Goal: Task Accomplishment & Management: Manage account settings

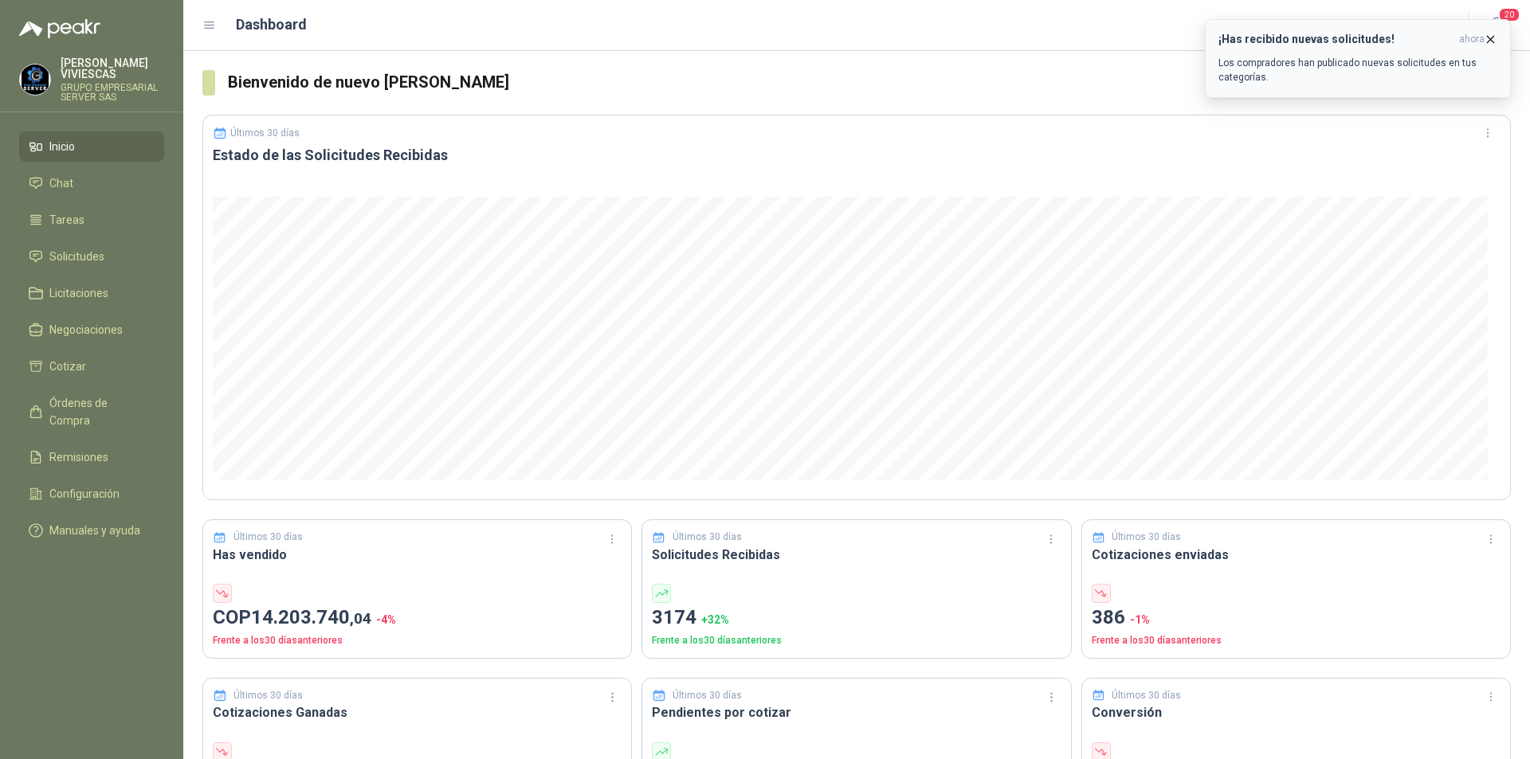
click at [1495, 31] on button "¡Has recibido nuevas solicitudes! ahora Los compradores han publicado nuevas so…" at bounding box center [1358, 58] width 306 height 79
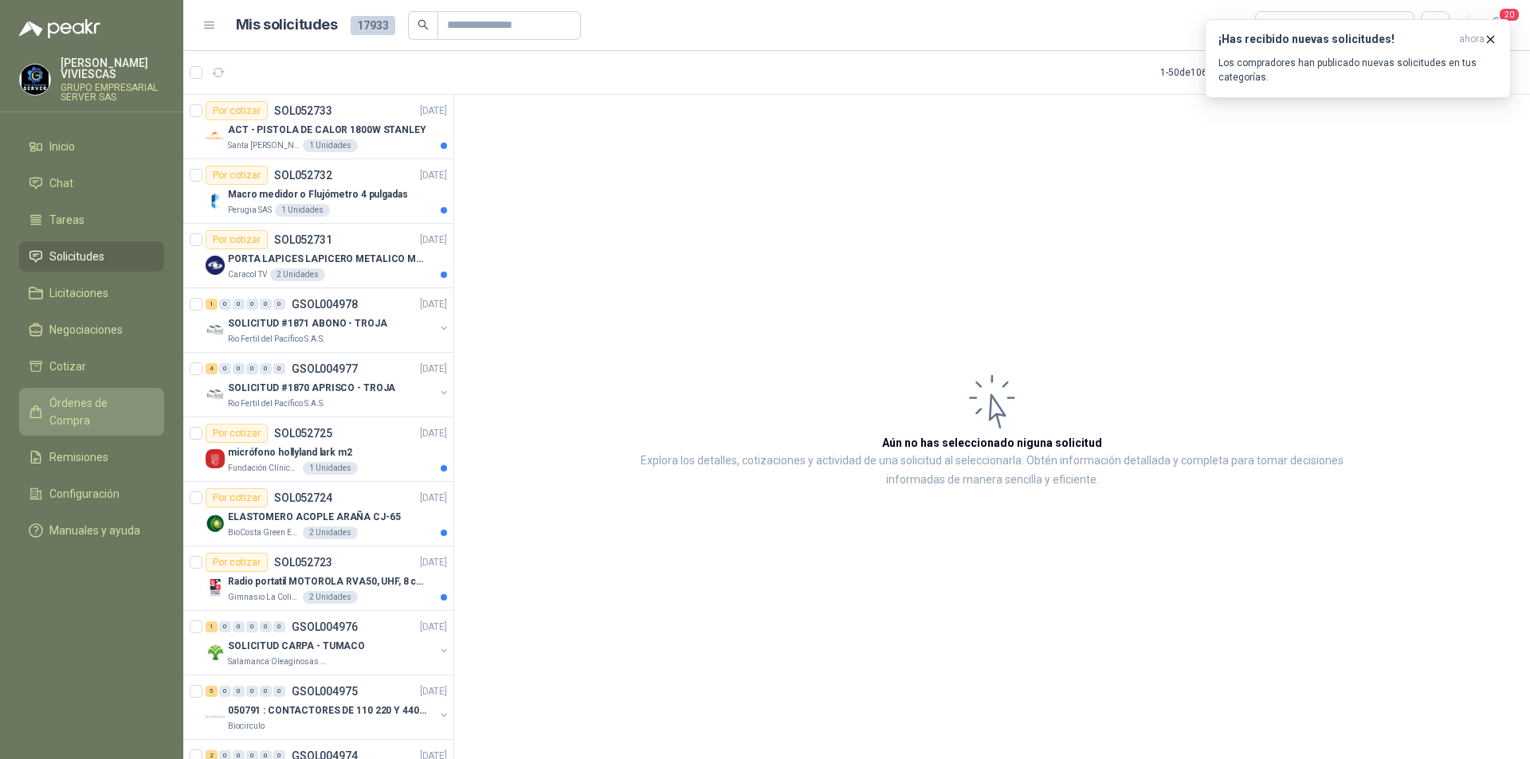
click at [88, 406] on span "Órdenes de Compra" at bounding box center [99, 411] width 100 height 35
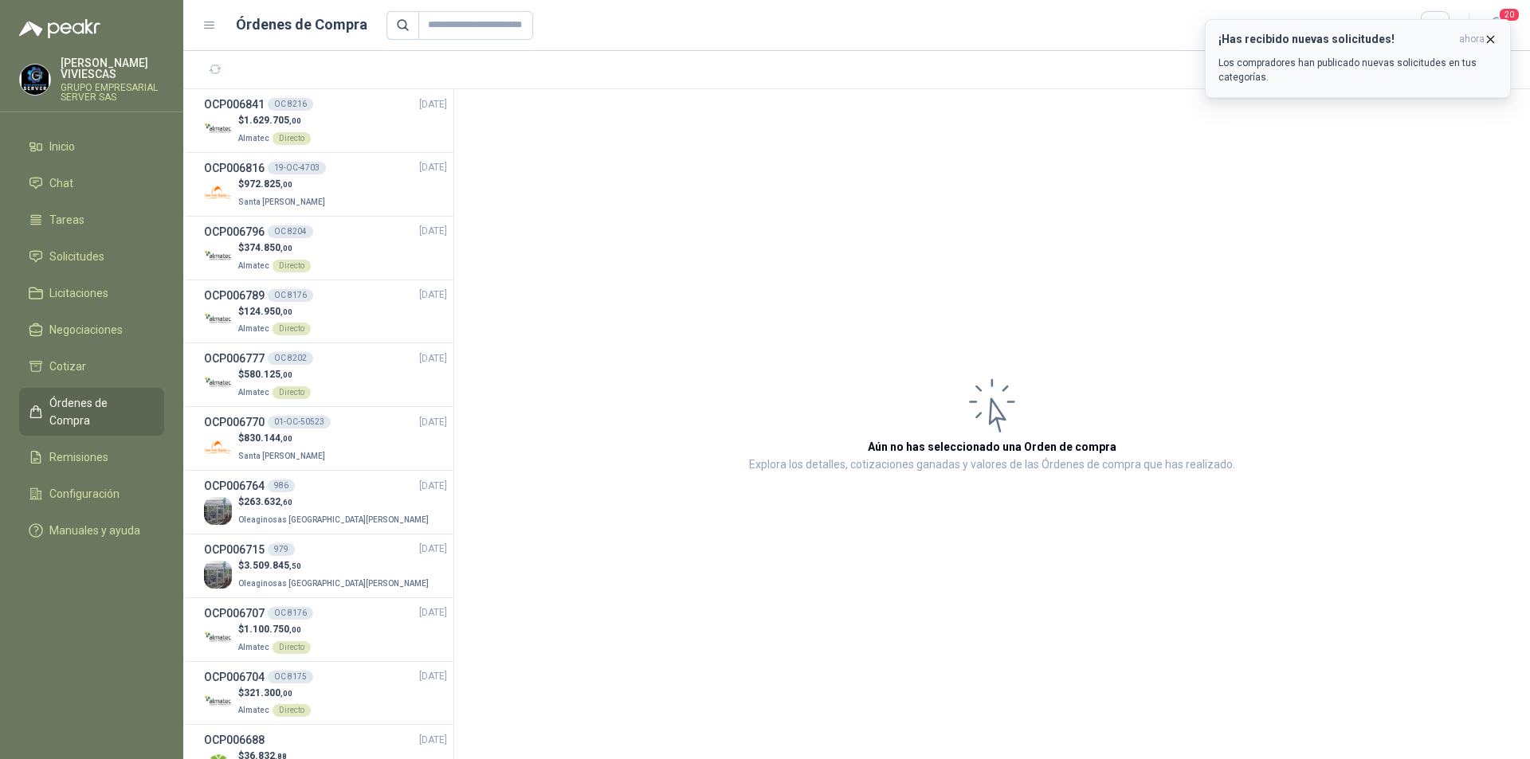
click at [1499, 34] on button "¡Has recibido nuevas solicitudes! ahora Los compradores han publicado nuevas so…" at bounding box center [1358, 58] width 306 height 79
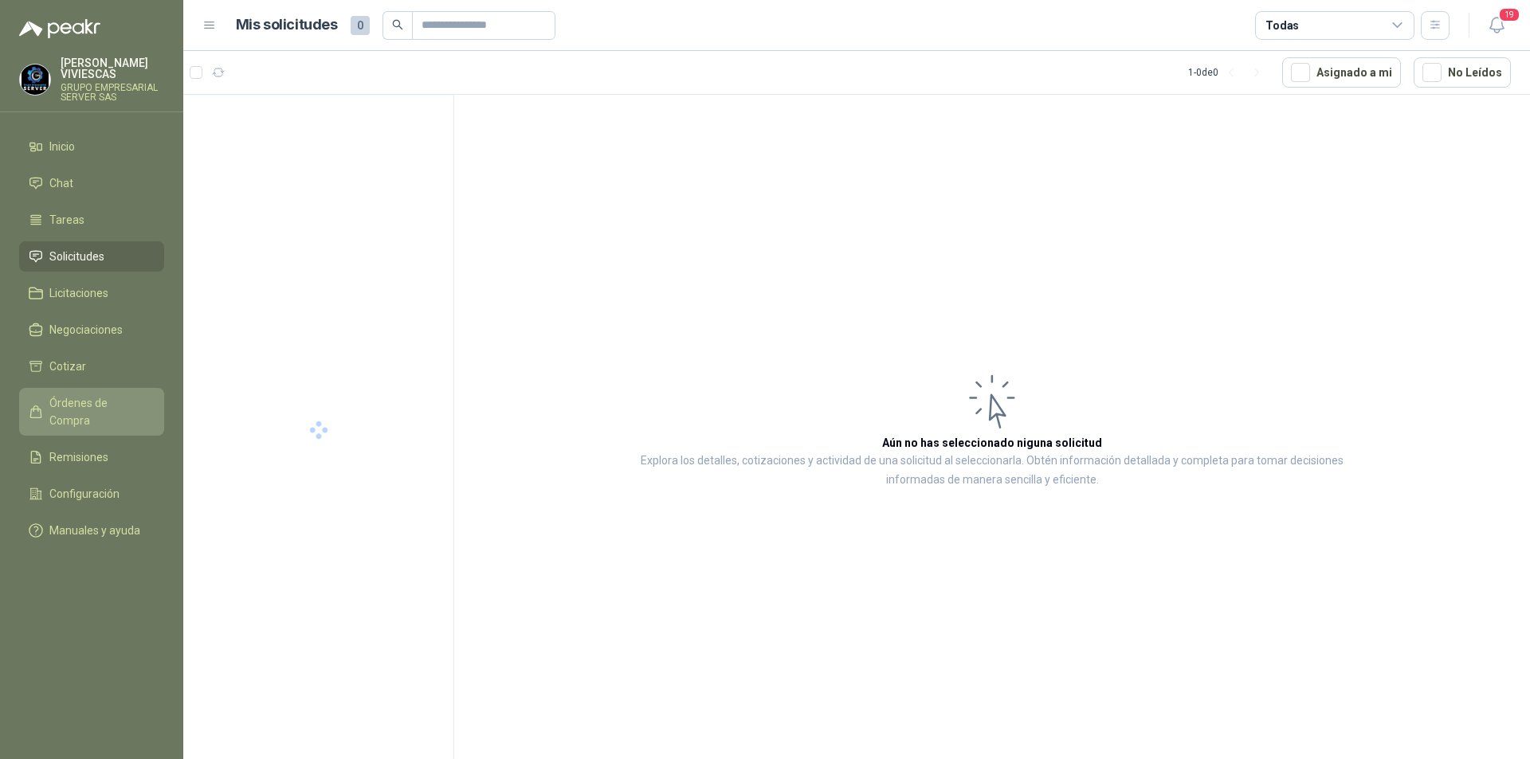
click at [115, 394] on link "Órdenes de Compra" at bounding box center [91, 412] width 145 height 48
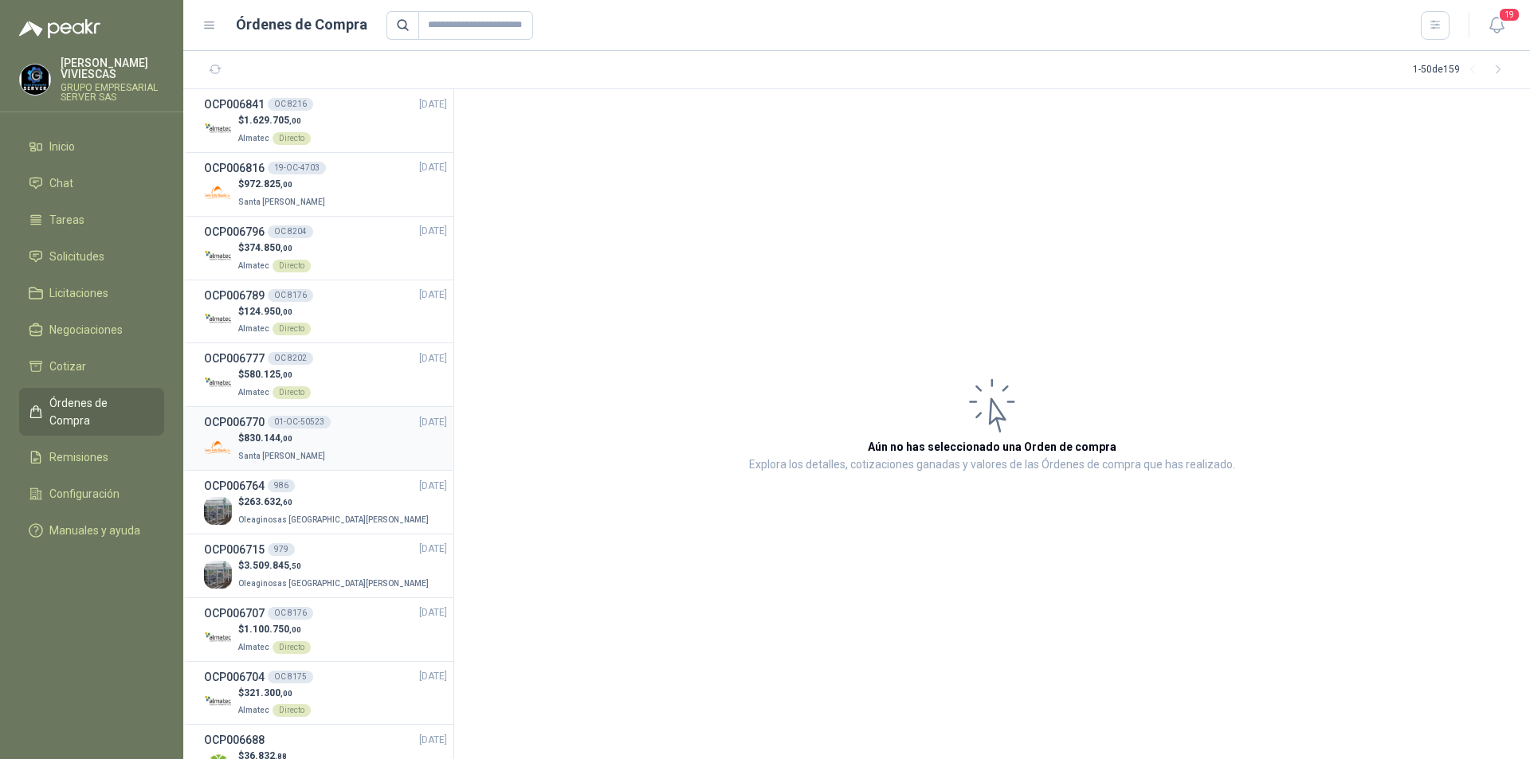
click at [343, 455] on div "$ 830.144 ,00 Santa [PERSON_NAME]" at bounding box center [325, 447] width 243 height 33
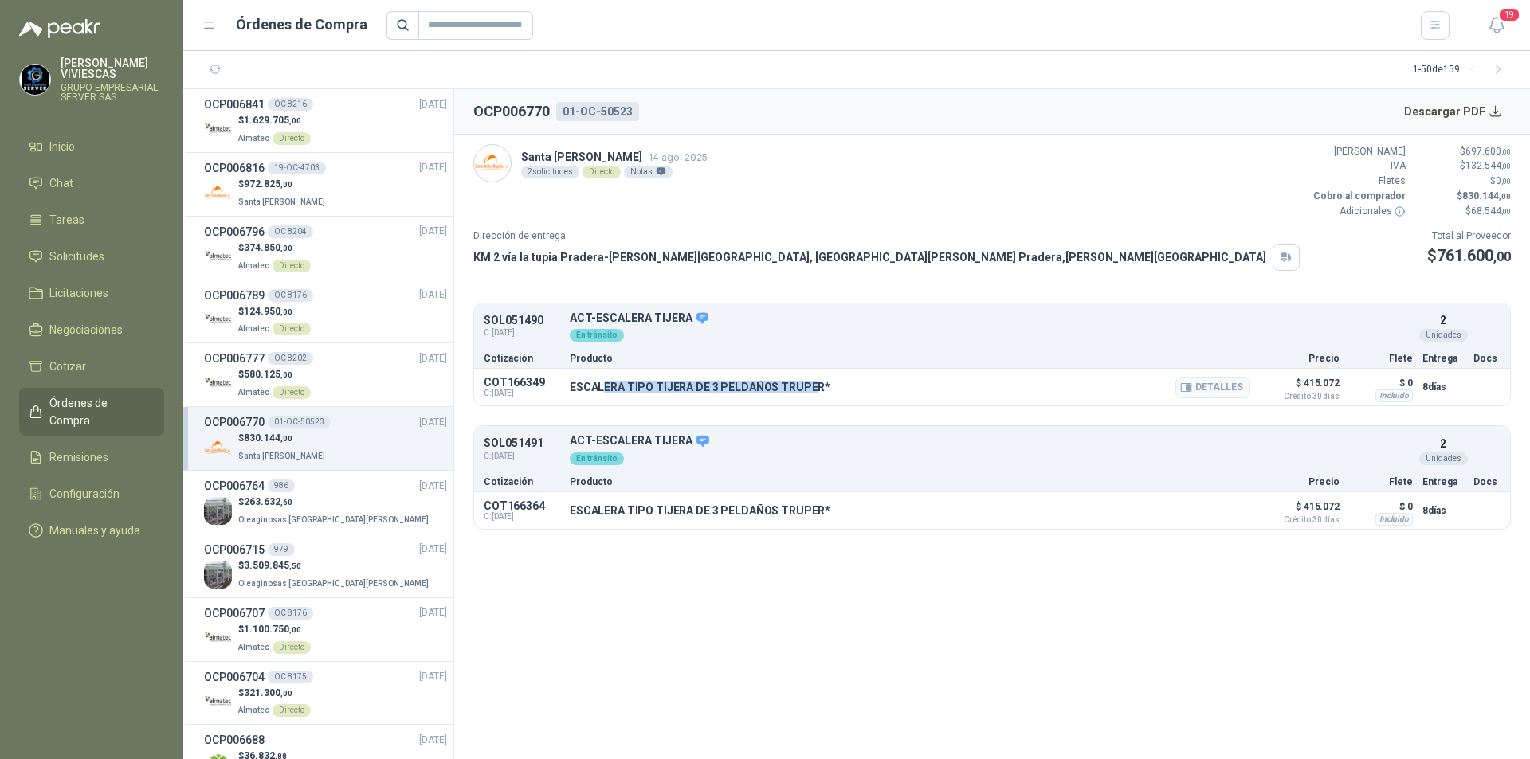
drag, startPoint x: 813, startPoint y: 386, endPoint x: 602, endPoint y: 390, distance: 210.4
click at [602, 390] on p "ESCALERA TIPO TIJERA DE 3 PELDAÑOS TRUPER*" at bounding box center [700, 387] width 261 height 13
drag, startPoint x: 570, startPoint y: 384, endPoint x: 816, endPoint y: 388, distance: 245.4
click at [816, 388] on p "ESCALERA TIPO TIJERA DE 3 PELDAÑOS TRUPER*" at bounding box center [700, 387] width 261 height 13
copy p "ESCALERA TIPO TIJERA DE 3 PELDAÑOS TRUPER"
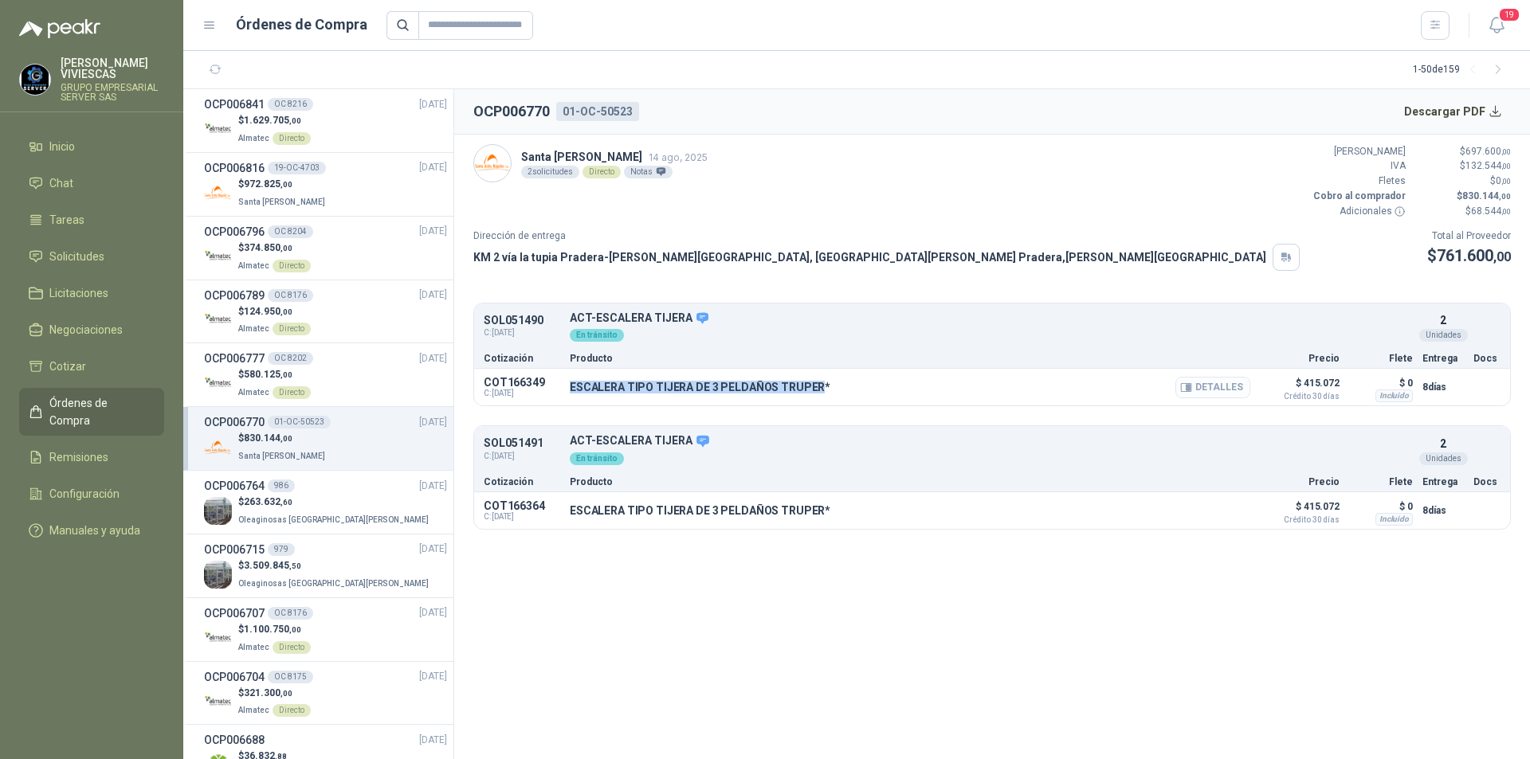
click at [1222, 394] on button "Detalles" at bounding box center [1212, 388] width 75 height 22
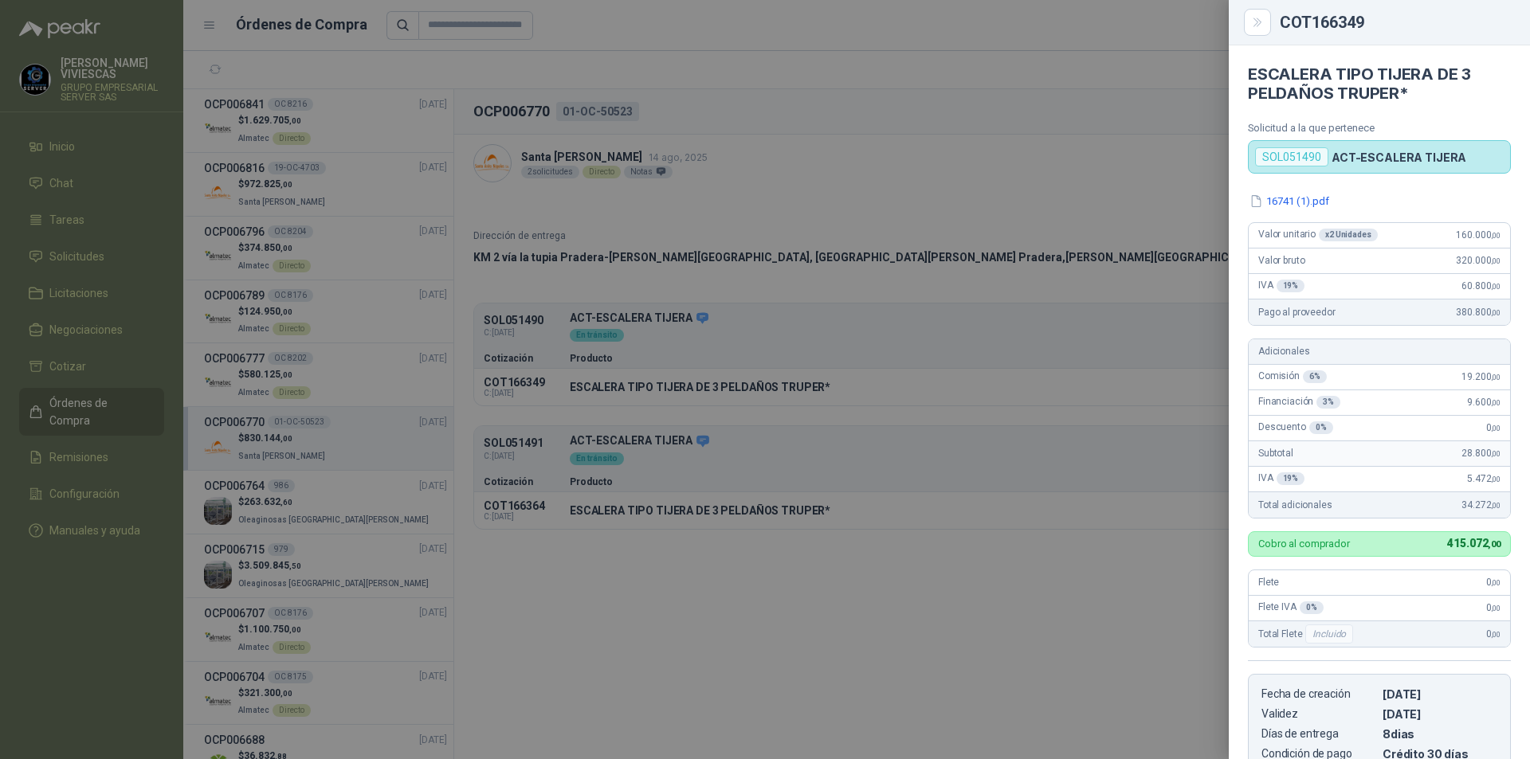
click at [725, 358] on div at bounding box center [765, 379] width 1530 height 759
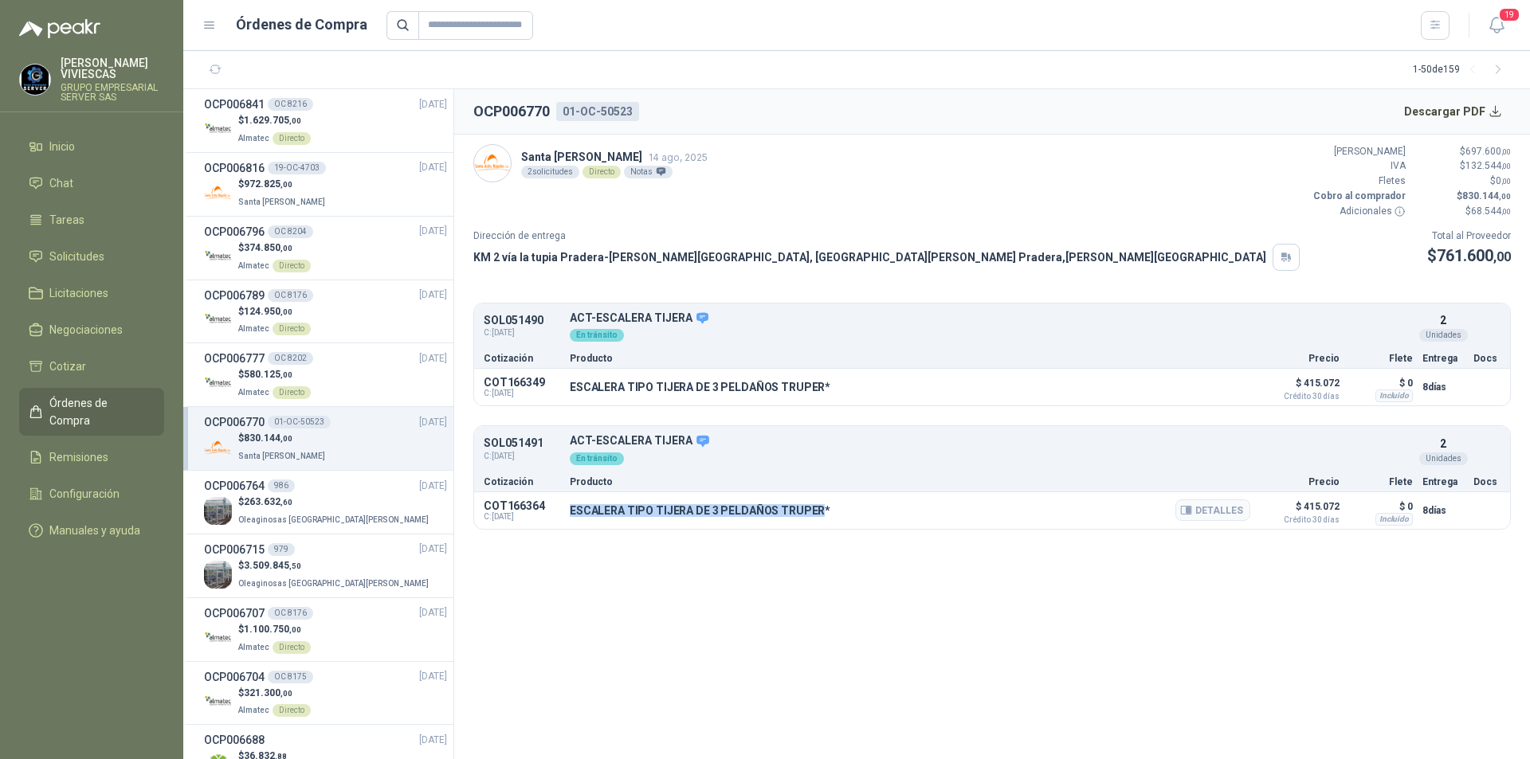
drag, startPoint x: 569, startPoint y: 507, endPoint x: 816, endPoint y: 517, distance: 247.2
click at [816, 517] on div "COT166364 C: [DATE] ESCALERA TIPO TIJERA DE 3 PELDAÑOS TRUPER* Detalles $ 415.0…" at bounding box center [992, 510] width 1036 height 37
copy p "ESCALERA TIPO TIJERA DE 3 PELDAÑOS TRUPER"
click at [1230, 516] on button "Detalles" at bounding box center [1212, 511] width 75 height 22
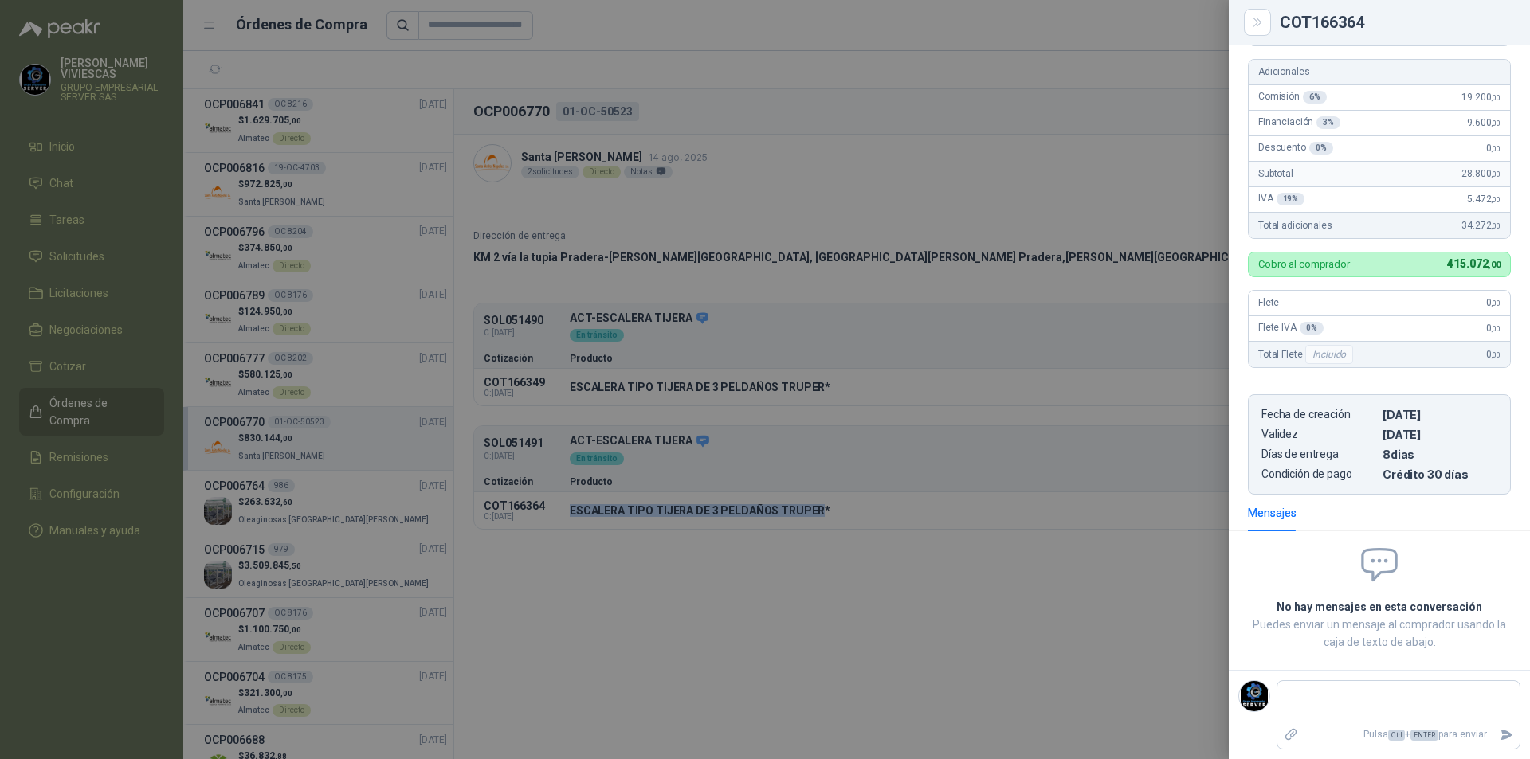
scroll to position [0, 0]
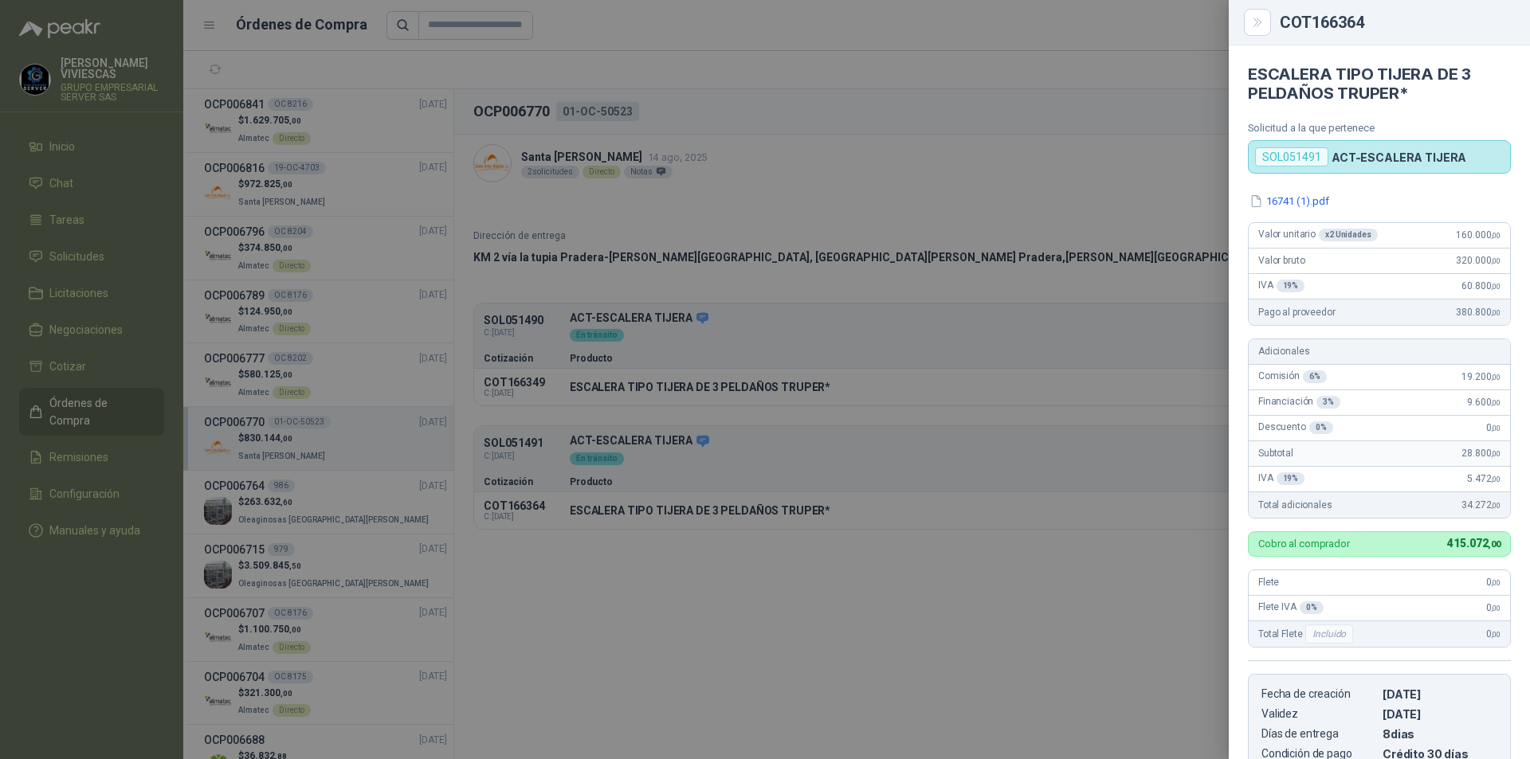
click at [1171, 500] on div at bounding box center [765, 379] width 1530 height 759
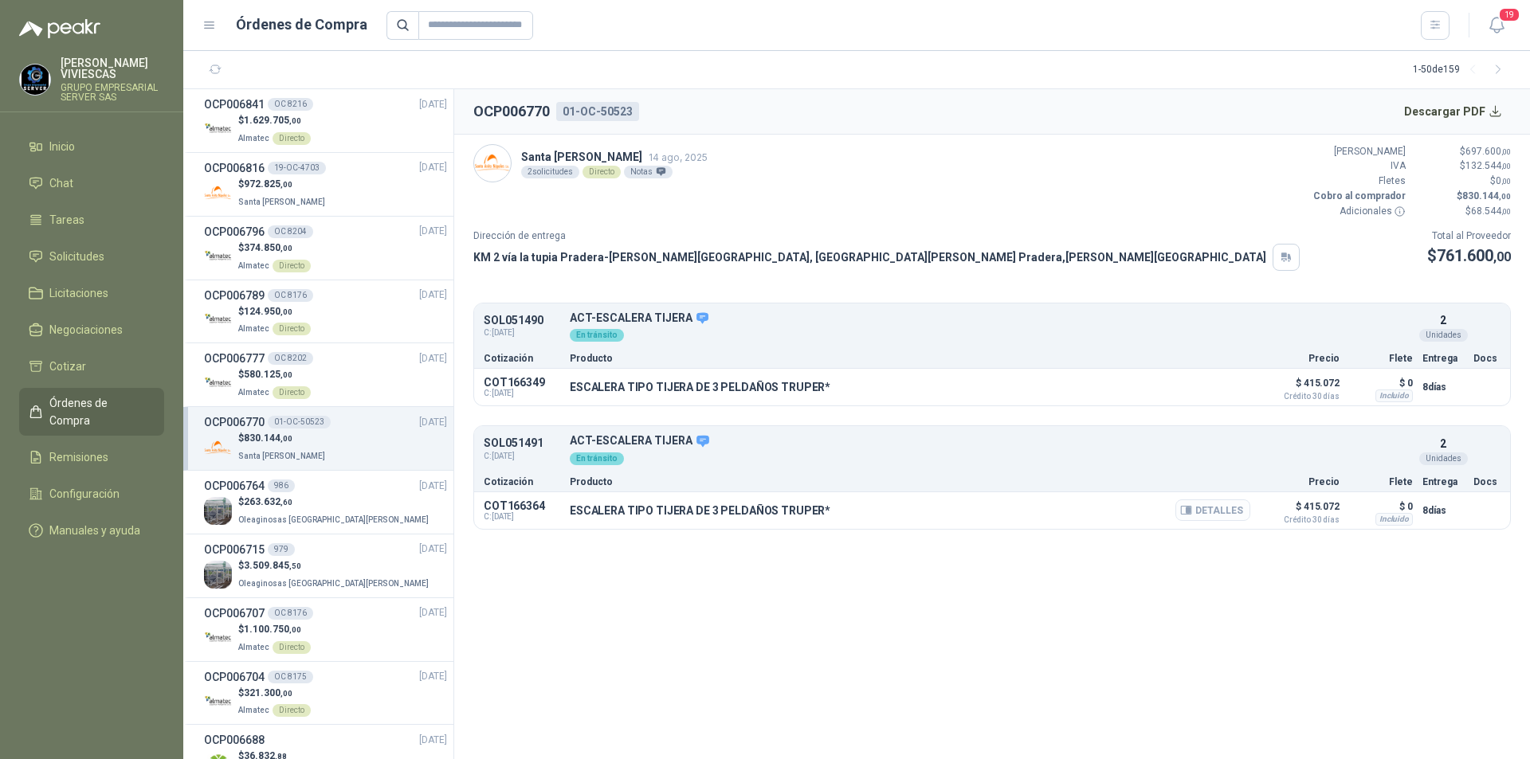
click at [1237, 515] on button "Detalles" at bounding box center [1212, 511] width 75 height 22
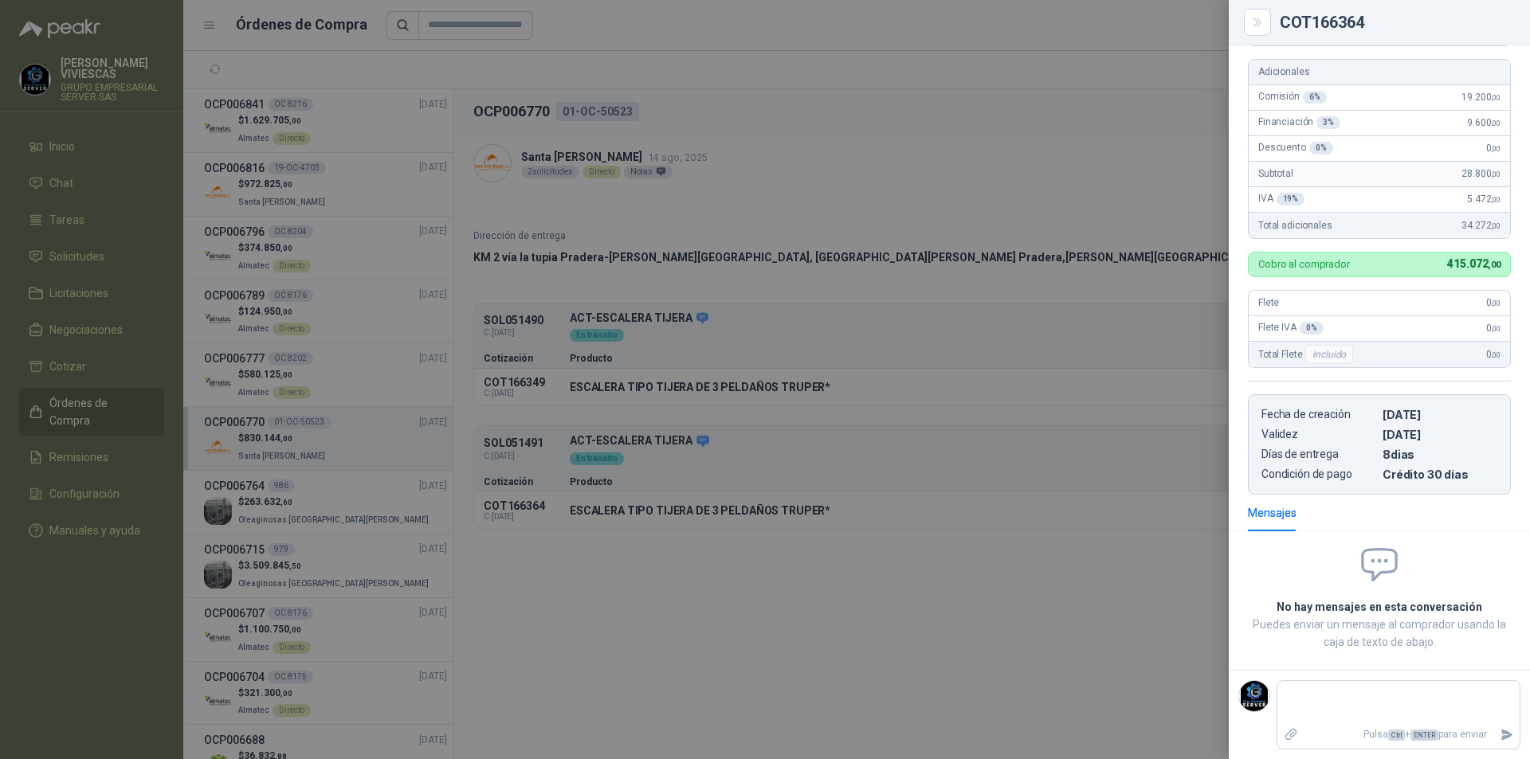
scroll to position [0, 0]
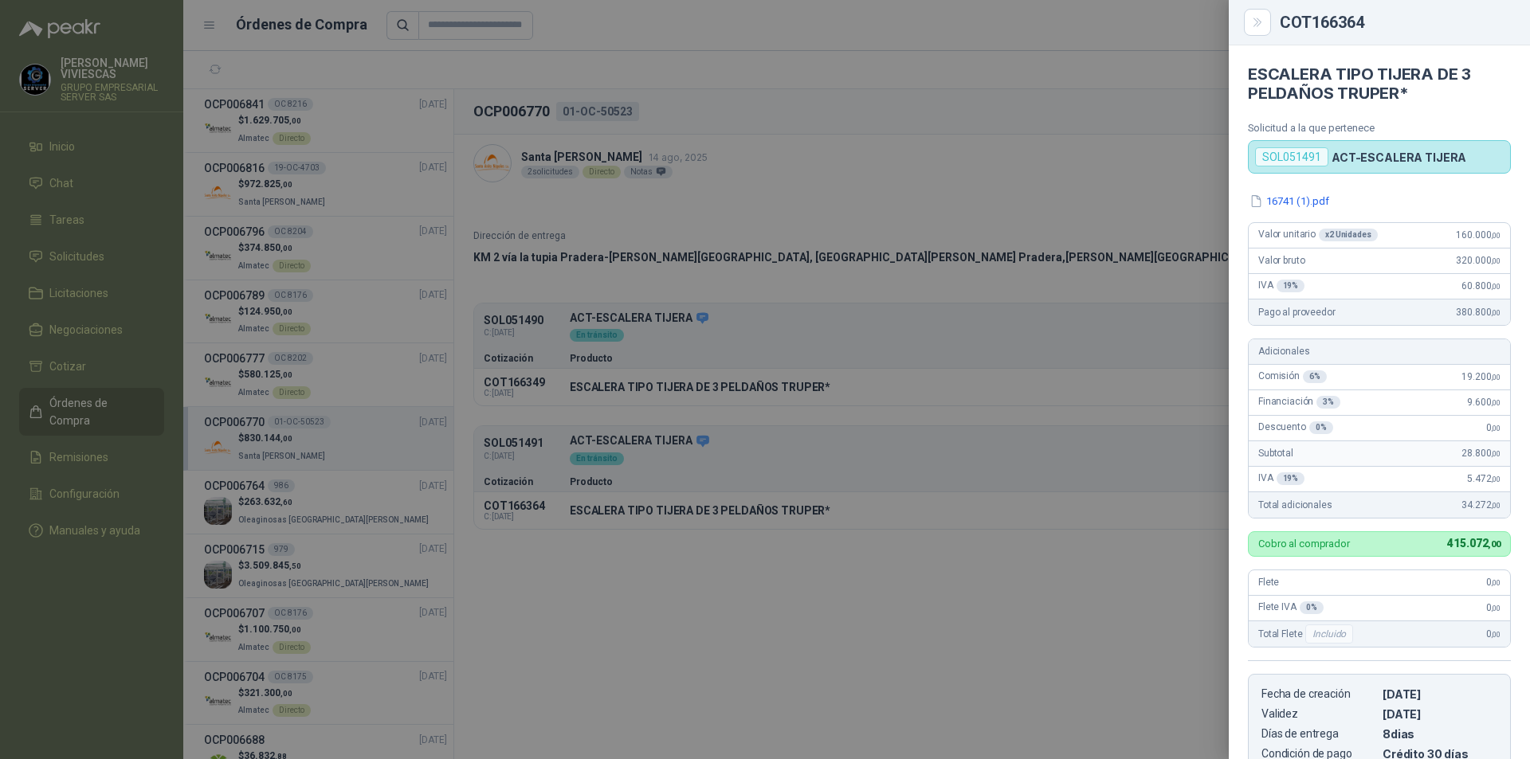
click at [750, 288] on div at bounding box center [765, 379] width 1530 height 759
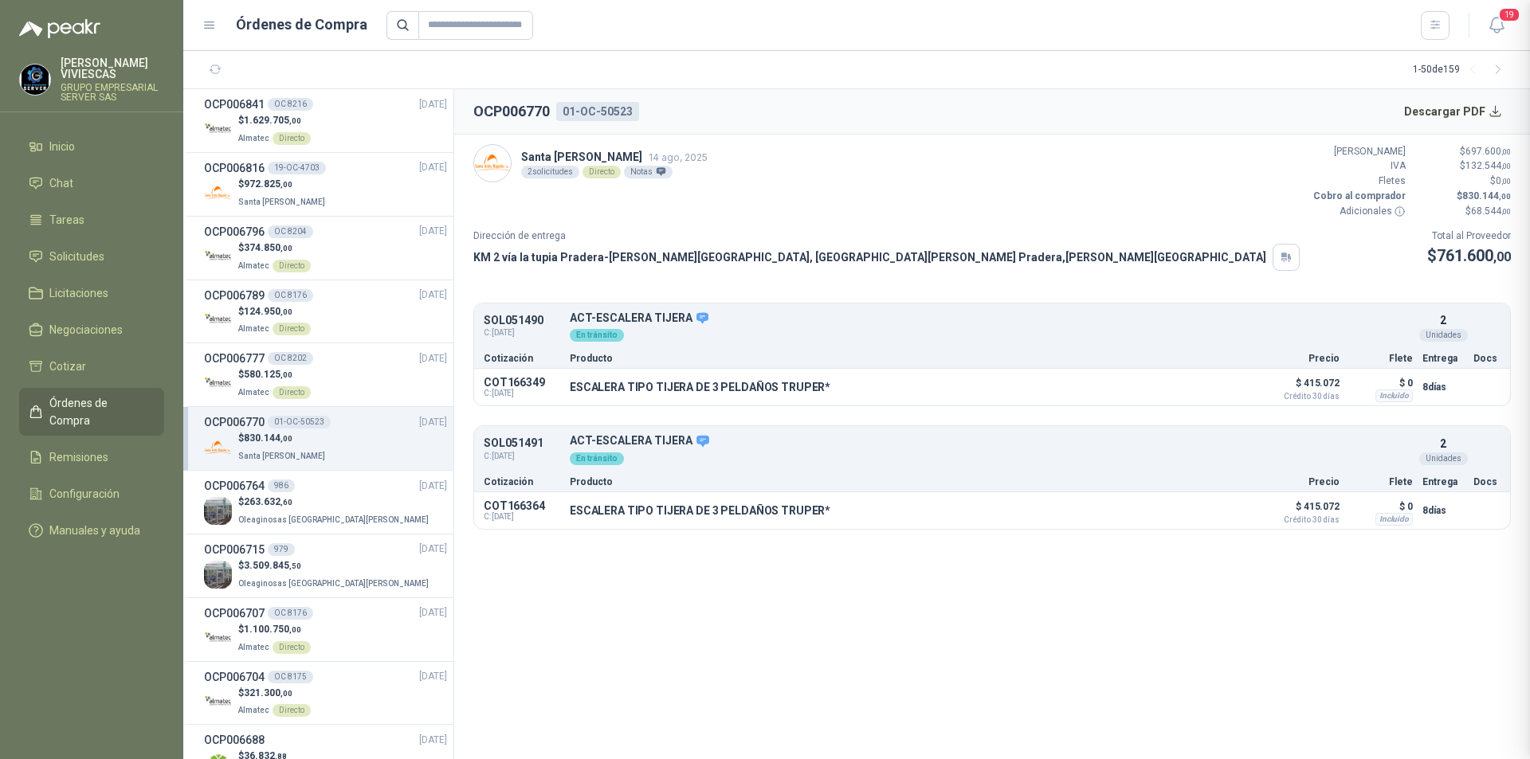
scroll to position [280, 0]
click at [1444, 109] on button "Descargar PDF" at bounding box center [1453, 112] width 116 height 32
drag, startPoint x: 59, startPoint y: 142, endPoint x: 44, endPoint y: 147, distance: 16.1
click at [59, 143] on span "Inicio" at bounding box center [61, 147] width 25 height 18
